Goal: Transaction & Acquisition: Download file/media

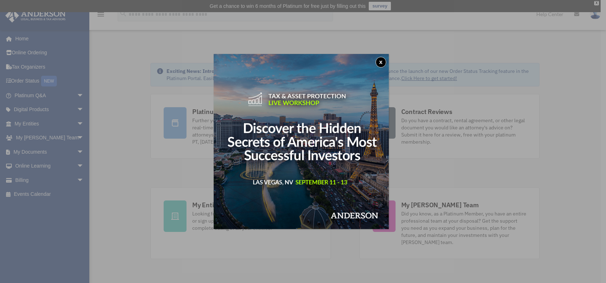
click at [381, 62] on button "x" at bounding box center [381, 62] width 11 height 11
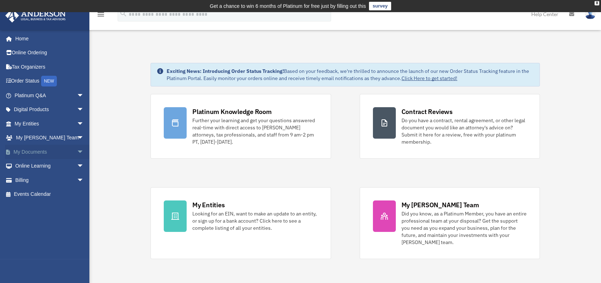
click at [77, 150] on span "arrow_drop_down" at bounding box center [84, 152] width 14 height 15
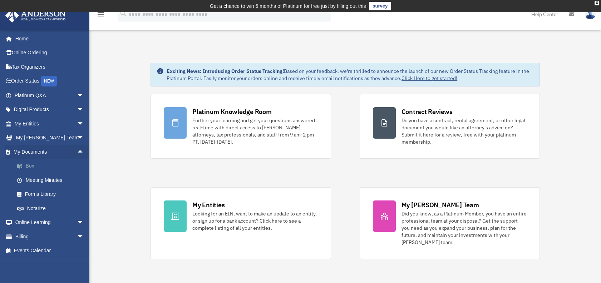
click at [29, 164] on link "Box" at bounding box center [52, 166] width 85 height 14
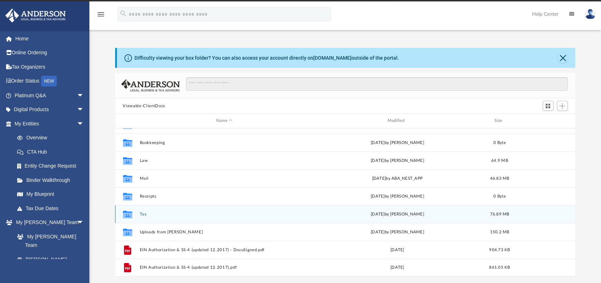
scroll to position [11, 0]
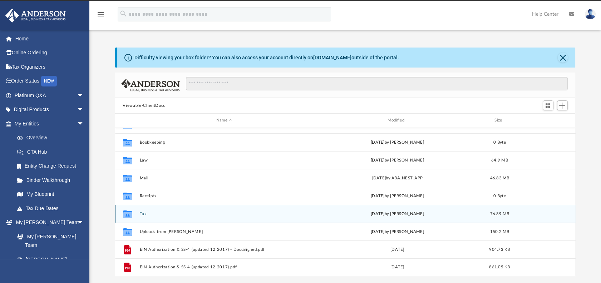
click at [148, 213] on button "Tax" at bounding box center [224, 214] width 170 height 5
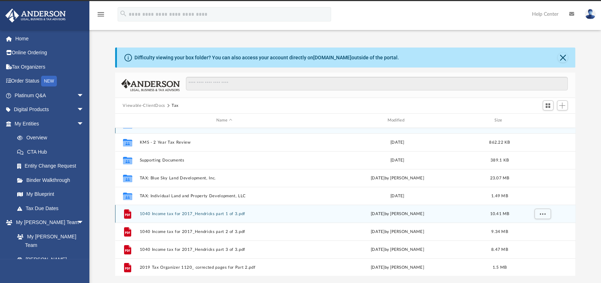
scroll to position [0, 0]
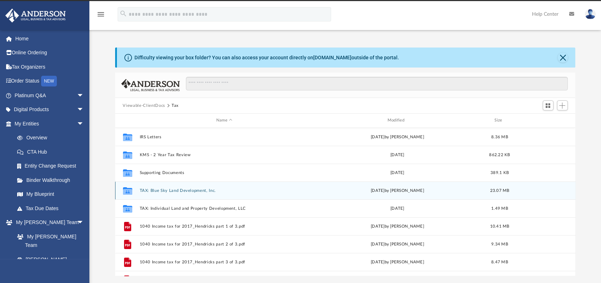
click at [191, 189] on button "TAX: Blue Sky Land Development, Inc." at bounding box center [224, 190] width 170 height 5
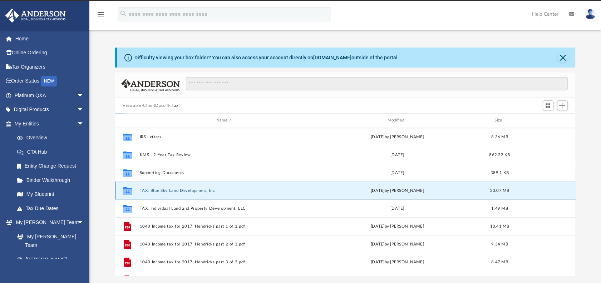
click at [191, 189] on button "TAX: Blue Sky Land Development, Inc." at bounding box center [224, 190] width 170 height 5
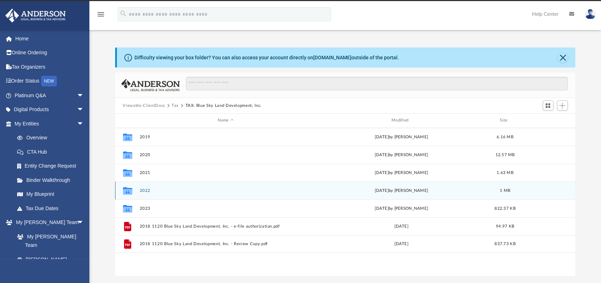
click at [145, 189] on button "2022" at bounding box center [225, 190] width 172 height 5
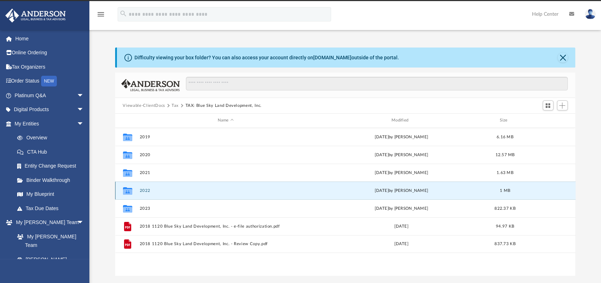
click at [145, 189] on button "2022" at bounding box center [225, 190] width 172 height 5
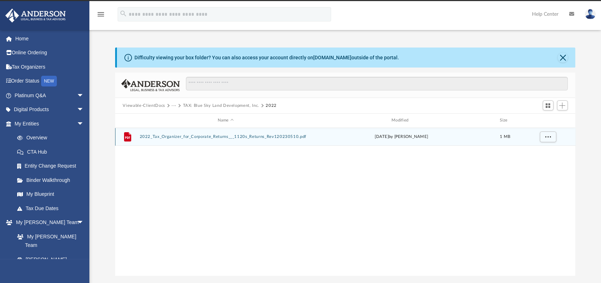
click at [220, 135] on button "2022_Tax_Organizer_for_Corporate_Returns___1120s_Returns_Rev120230510.pdf" at bounding box center [225, 136] width 172 height 5
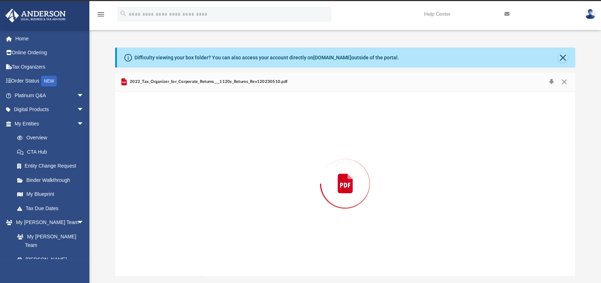
click at [220, 135] on div "Preview" at bounding box center [345, 183] width 460 height 184
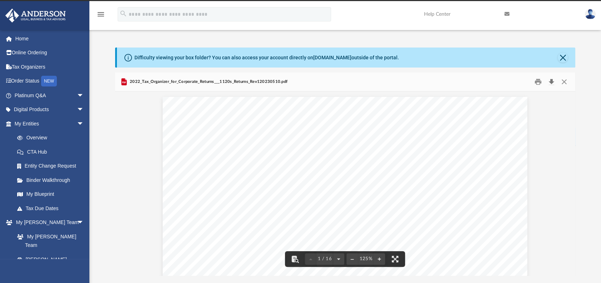
click at [553, 82] on button "Download" at bounding box center [551, 81] width 13 height 11
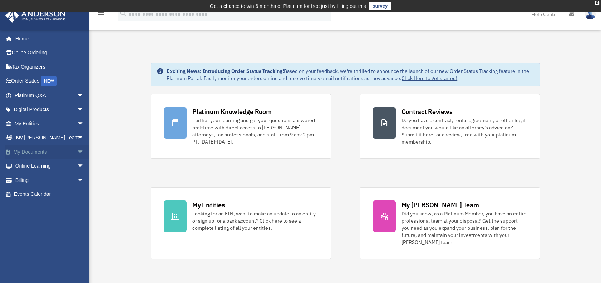
click at [77, 151] on span "arrow_drop_down" at bounding box center [84, 152] width 14 height 15
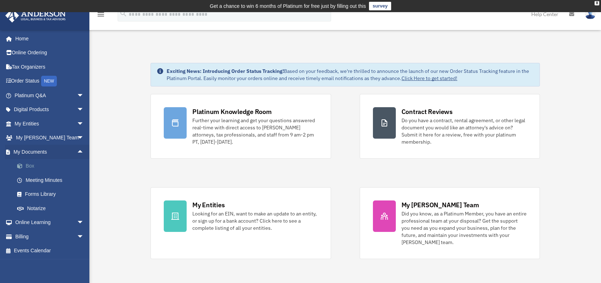
click at [30, 165] on link "Box" at bounding box center [52, 166] width 85 height 14
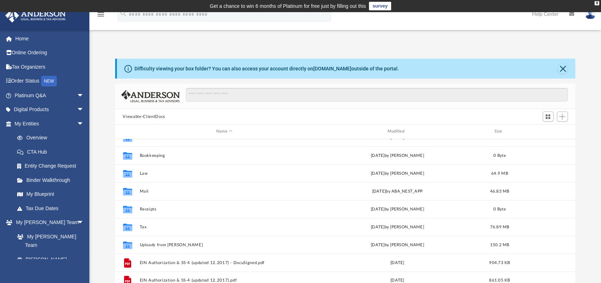
scroll to position [13, 0]
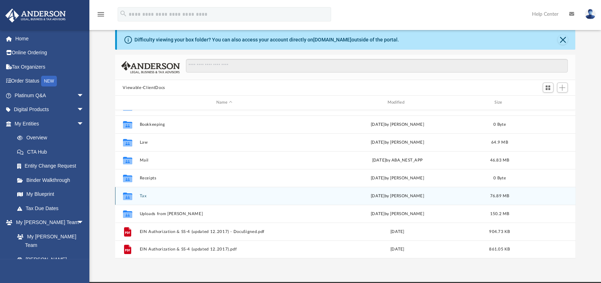
click at [144, 196] on button "Tax" at bounding box center [224, 196] width 170 height 5
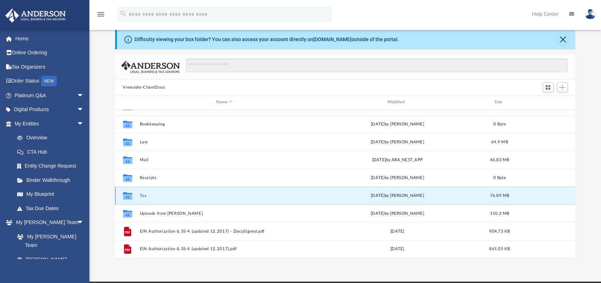
click at [144, 196] on button "Tax" at bounding box center [224, 195] width 170 height 5
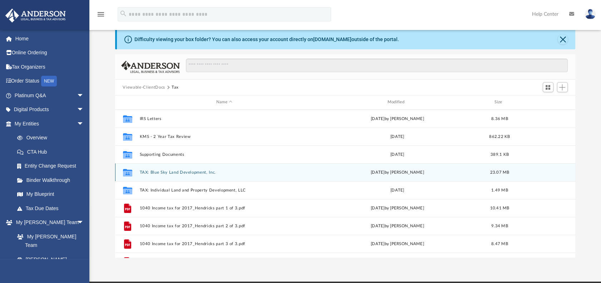
click at [180, 168] on div "Collaborated Folder TAX: Blue Sky Land Development, Inc. [DATE] by [PERSON_NAME…" at bounding box center [345, 172] width 460 height 18
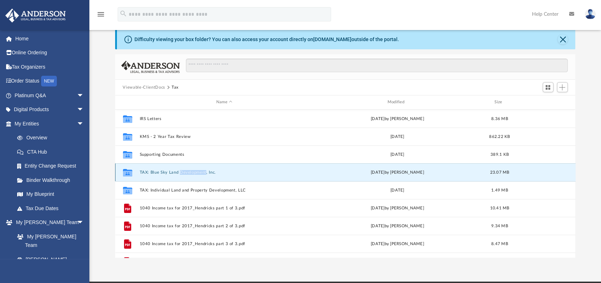
click at [180, 168] on div "Collaborated Folder TAX: Blue Sky Land Development, Inc. [DATE] by [PERSON_NAME…" at bounding box center [345, 172] width 460 height 18
click at [129, 173] on icon "grid" at bounding box center [127, 173] width 9 height 8
click at [203, 170] on button "TAX: Blue Sky Land Development, Inc." at bounding box center [224, 172] width 170 height 5
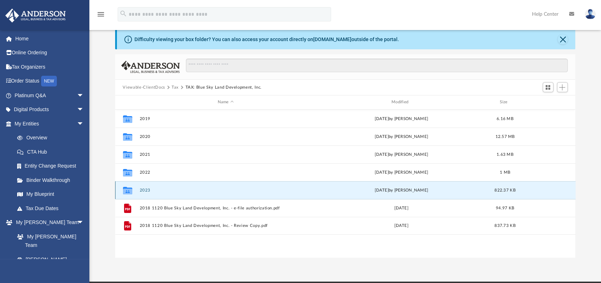
click at [147, 188] on button "2023" at bounding box center [225, 190] width 172 height 5
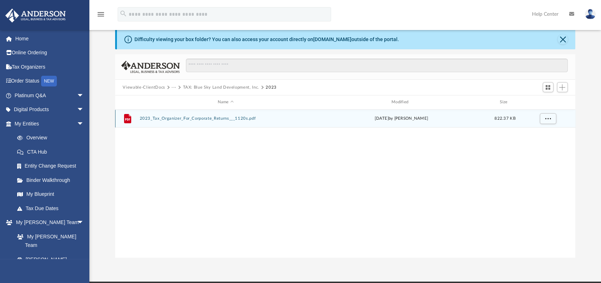
click at [198, 117] on button "2023_Tax_Organizer_For_Corporate_Returns___1120s.pdf" at bounding box center [225, 118] width 172 height 5
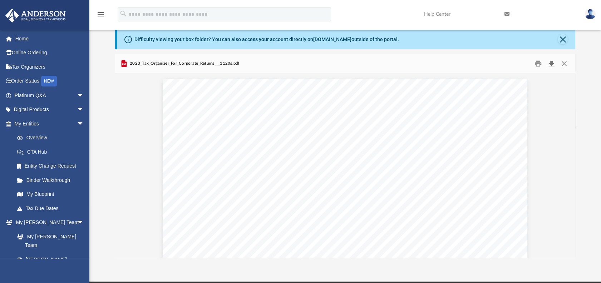
click at [550, 64] on button "Download" at bounding box center [551, 63] width 13 height 11
